Goal: Navigation & Orientation: Find specific page/section

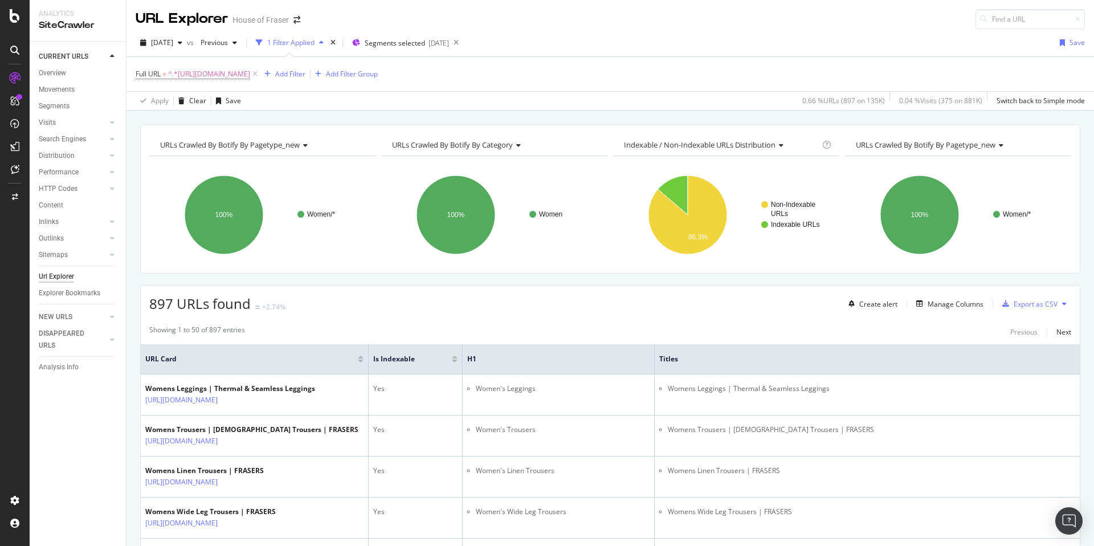
click at [18, 71] on div at bounding box center [15, 78] width 18 height 18
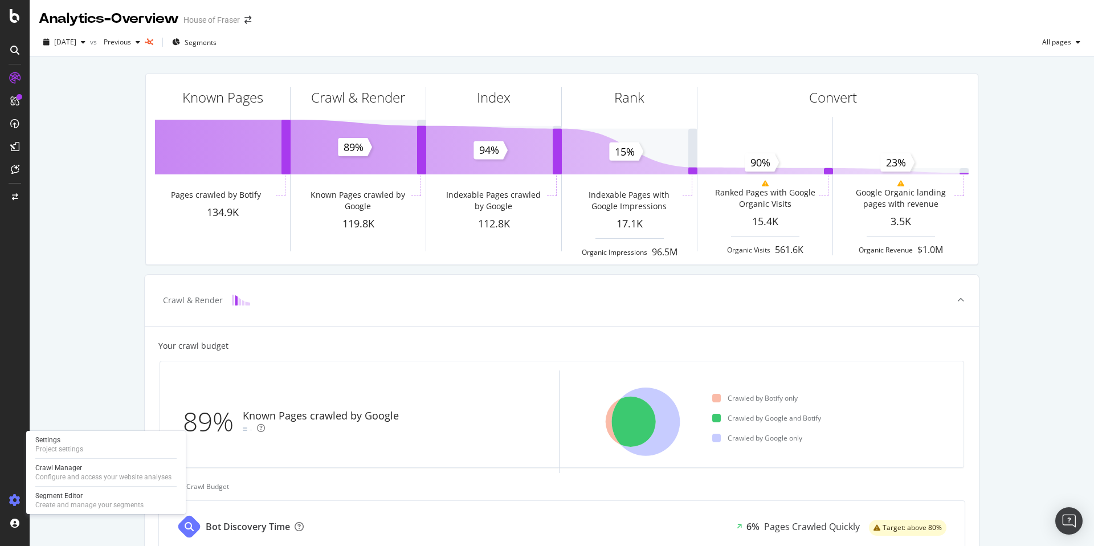
click at [15, 496] on icon at bounding box center [14, 499] width 11 height 11
click at [83, 478] on div "Configure and access your website analyses" at bounding box center [103, 476] width 136 height 9
